Goal: Navigation & Orientation: Find specific page/section

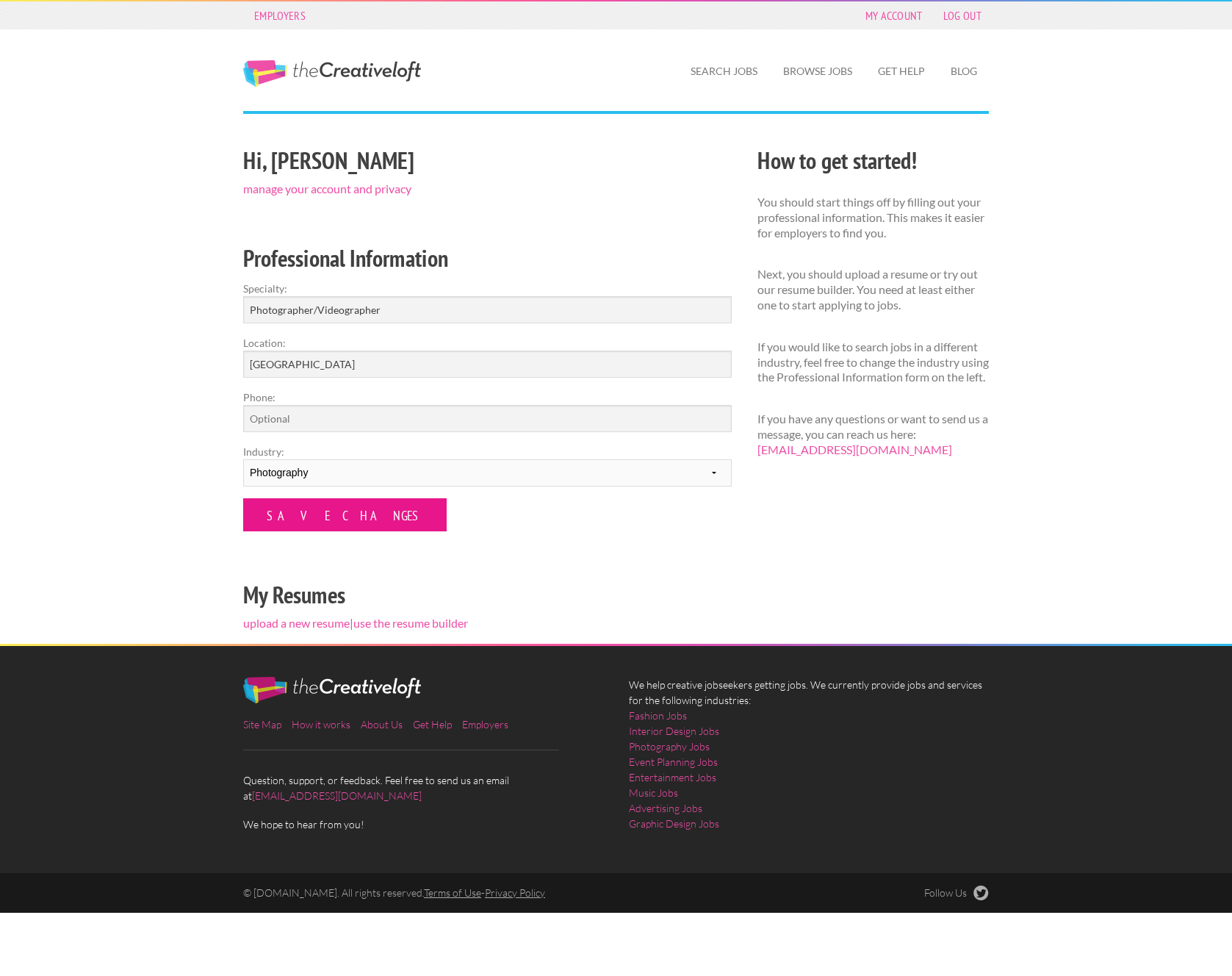
click at [318, 524] on input "Save Changes" at bounding box center [345, 515] width 204 height 33
click at [312, 516] on input "Save Changes" at bounding box center [345, 515] width 204 height 33
click at [317, 515] on input "Save Changes" at bounding box center [345, 515] width 204 height 33
click at [315, 515] on input "Save Changes" at bounding box center [345, 515] width 204 height 33
click at [306, 510] on input "Save Changes" at bounding box center [345, 515] width 204 height 33
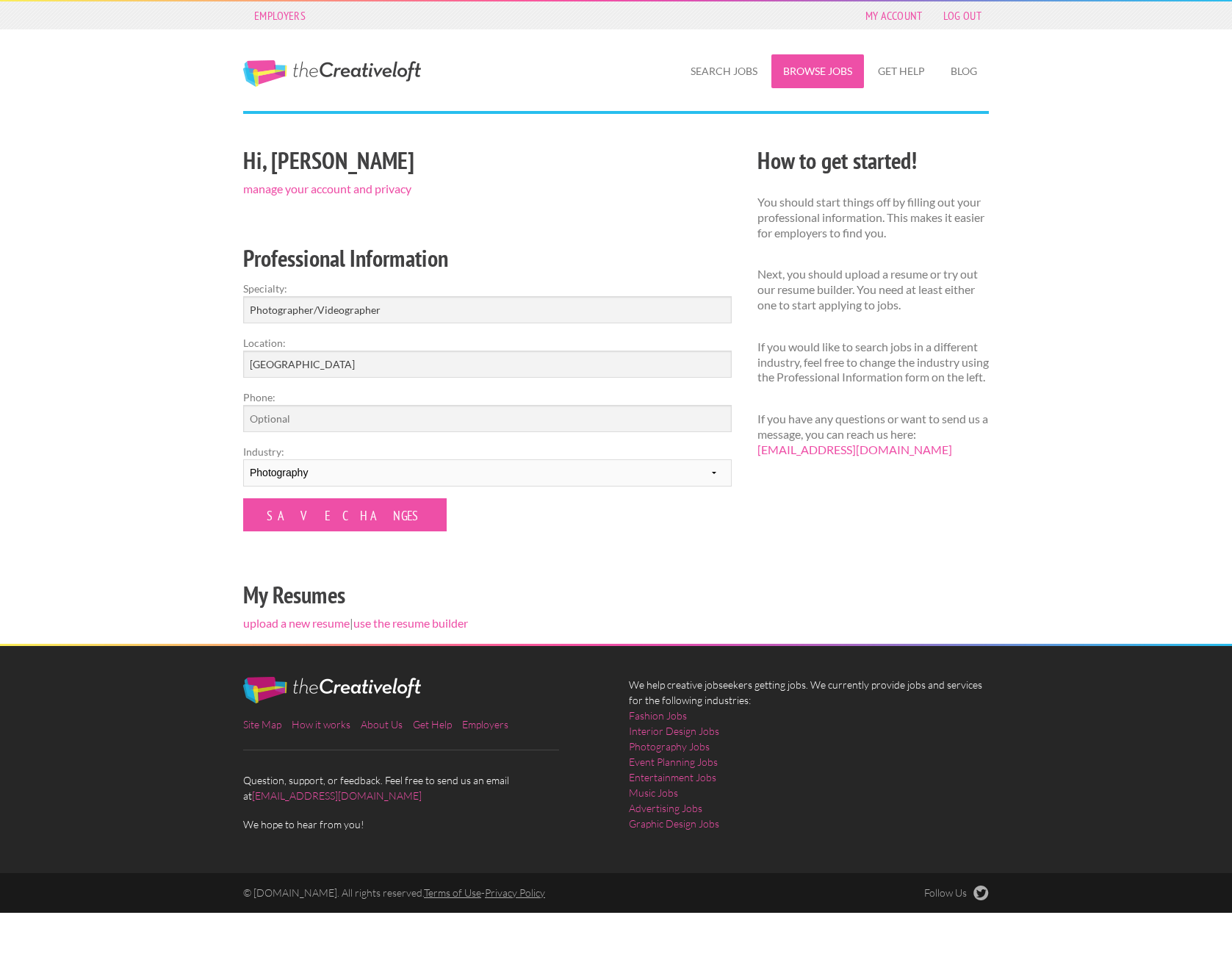
click at [848, 81] on link "Browse Jobs" at bounding box center [817, 71] width 93 height 34
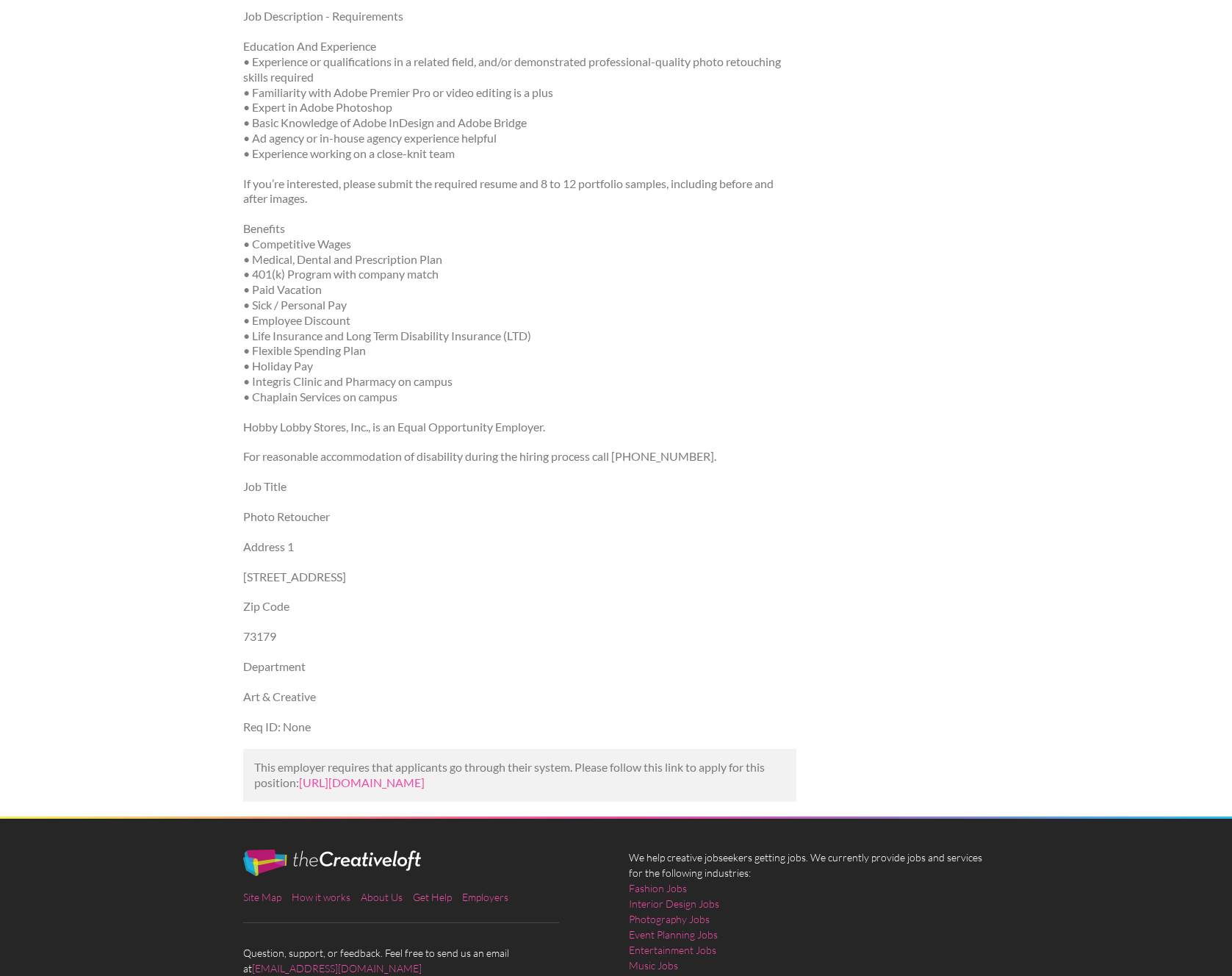
scroll to position [592, 0]
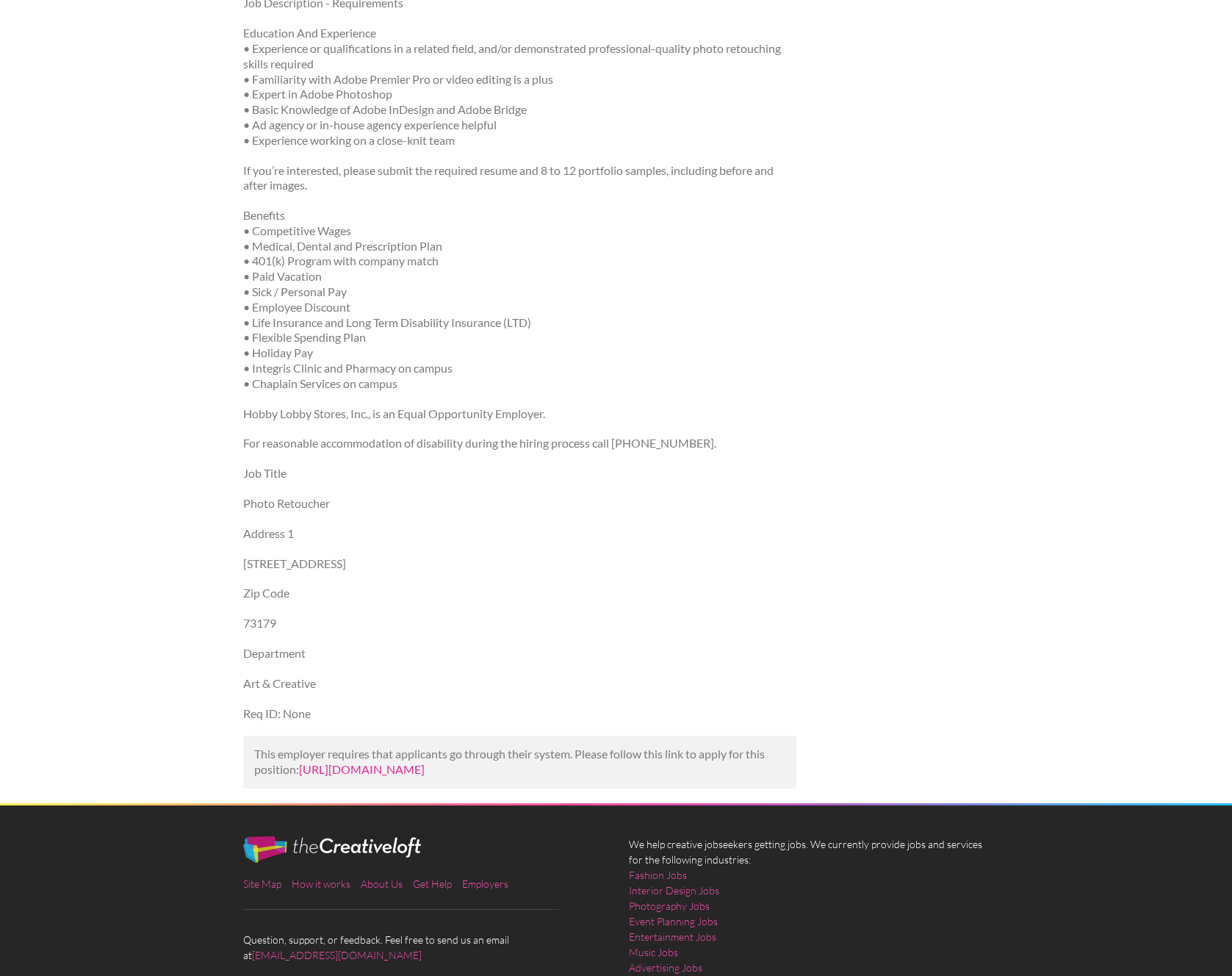
click at [425, 773] on link "[URL][DOMAIN_NAME]" at bounding box center [362, 769] width 126 height 14
